Goal: Ask a question

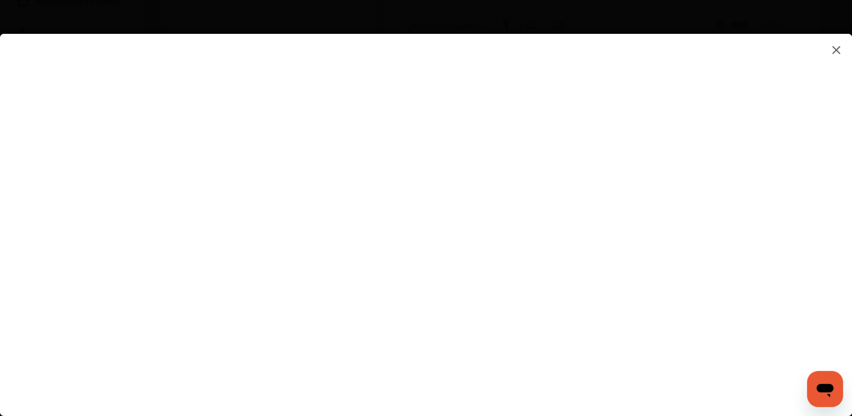
scroll to position [278, 0]
click at [744, 399] on div at bounding box center [426, 225] width 852 height 382
click at [243, 302] on flutter-view at bounding box center [426, 213] width 852 height 359
click at [733, 216] on flutter-view at bounding box center [426, 213] width 852 height 359
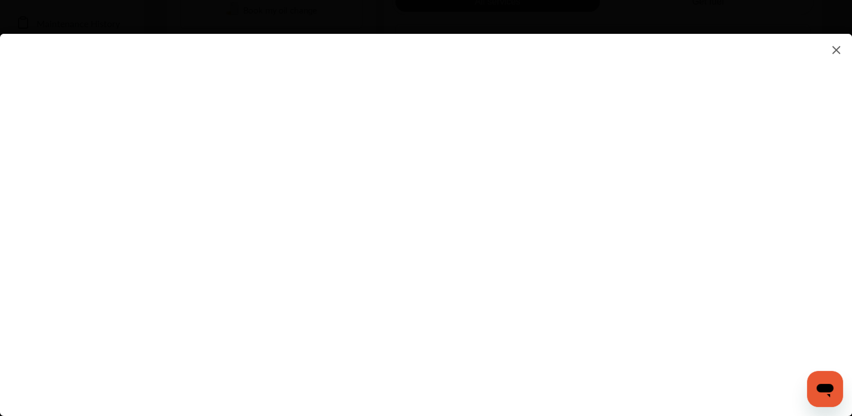
click at [815, 390] on icon "Open messaging window" at bounding box center [825, 388] width 20 height 20
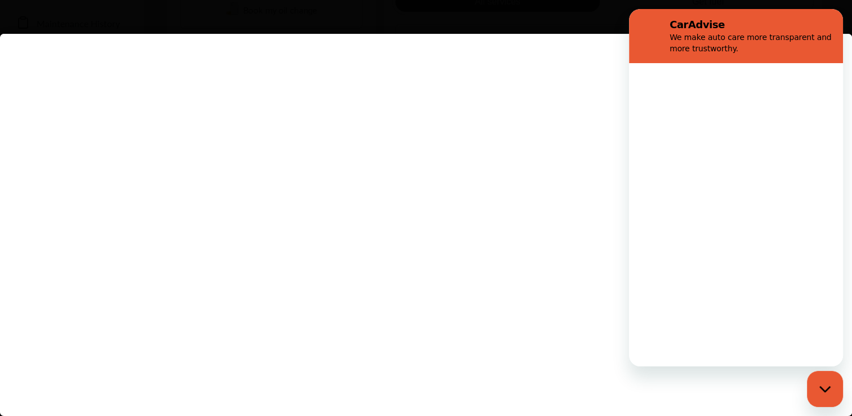
scroll to position [0, 0]
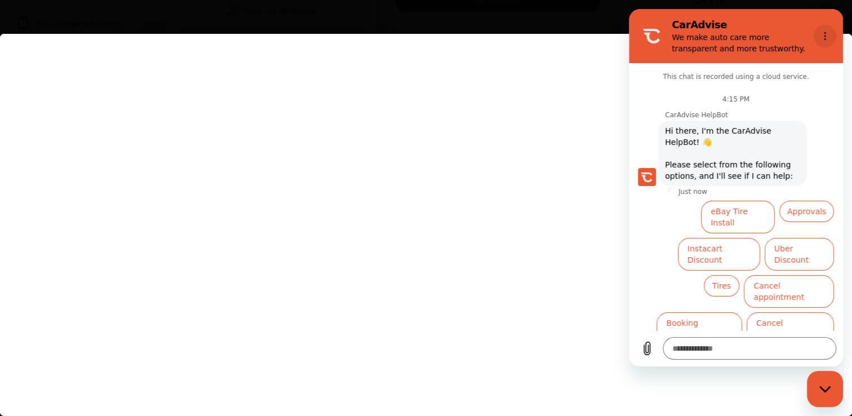
click at [825, 30] on button "Options menu" at bounding box center [825, 36] width 23 height 23
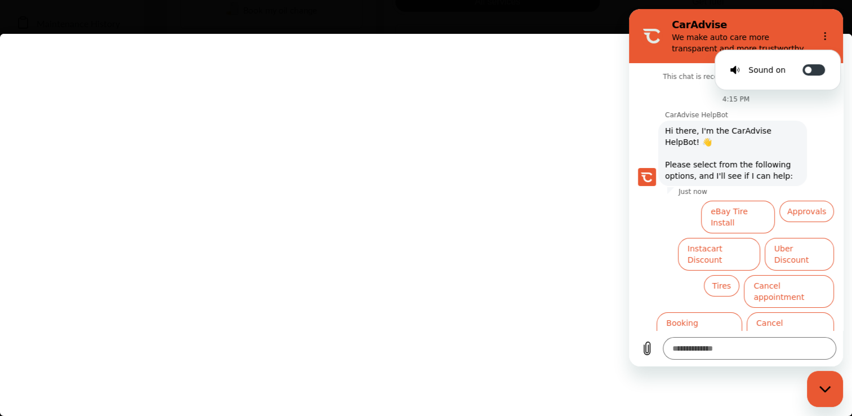
click at [432, 69] on flutter-view at bounding box center [426, 213] width 852 height 359
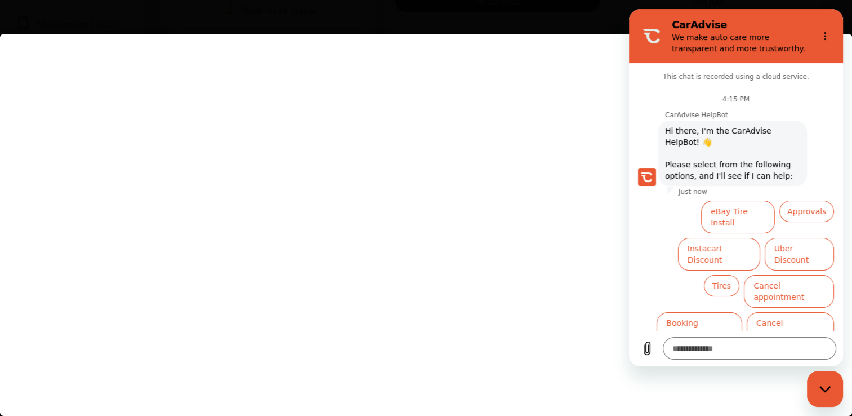
click at [827, 391] on icon "Close messaging window" at bounding box center [825, 388] width 12 height 7
type textarea "*"
